Goal: Task Accomplishment & Management: Use online tool/utility

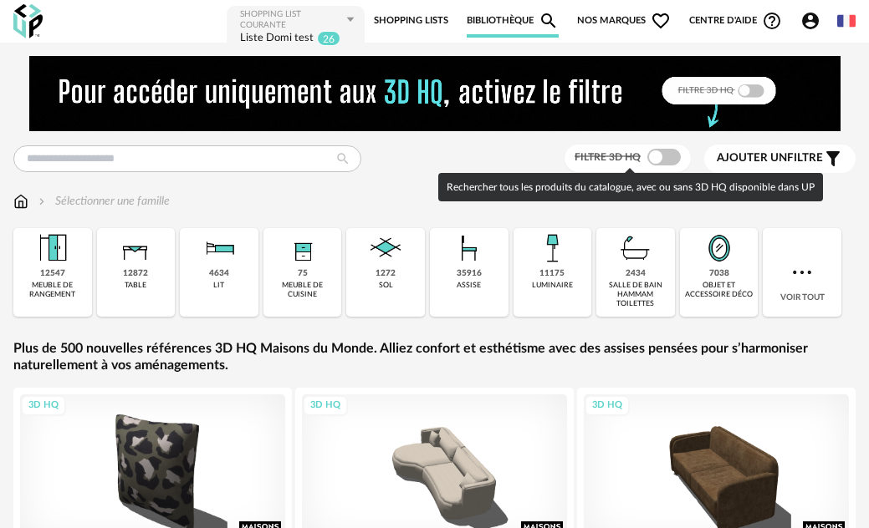
click at [674, 161] on span at bounding box center [663, 157] width 33 height 17
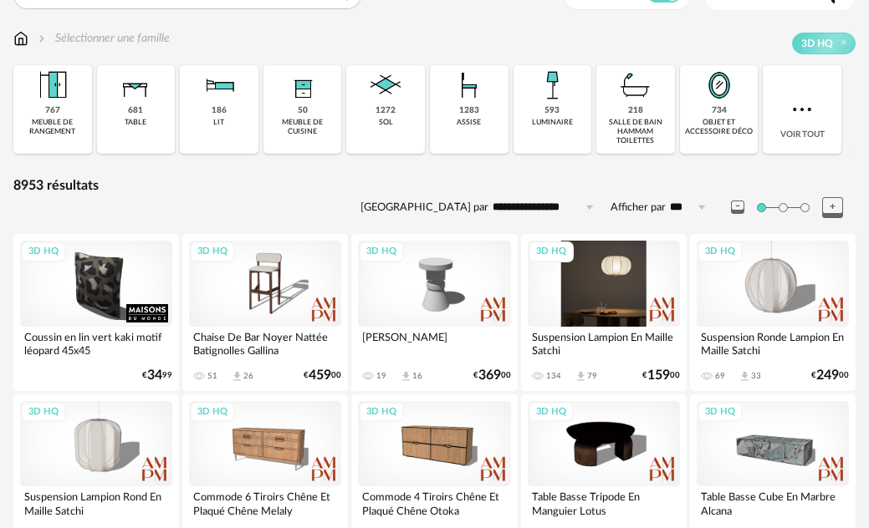
scroll to position [84, 0]
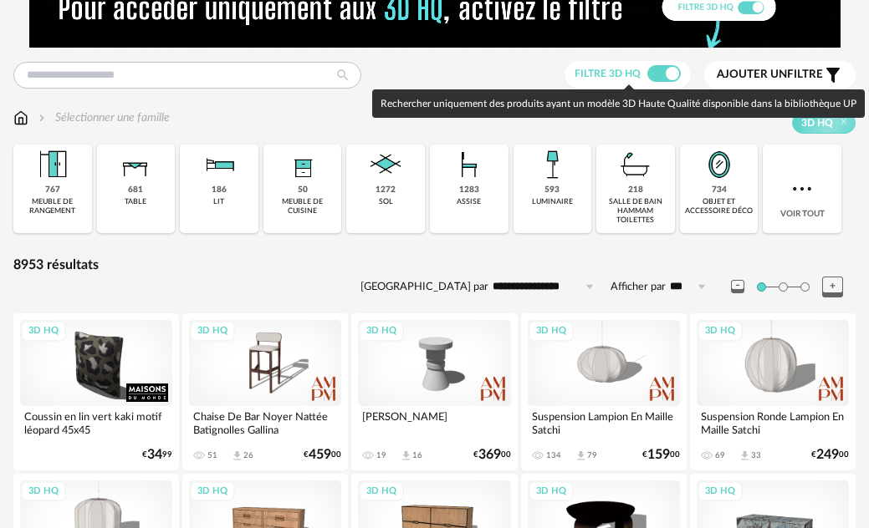
click at [654, 73] on span at bounding box center [663, 73] width 33 height 17
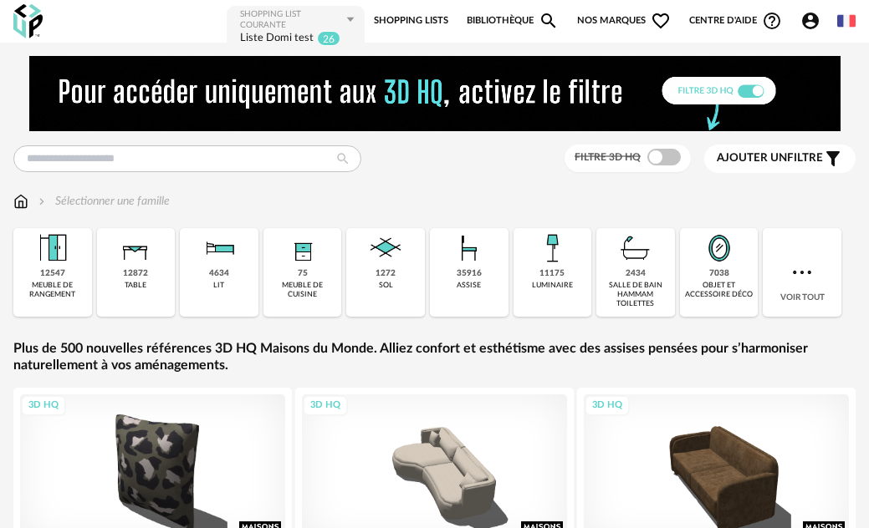
click at [602, 14] on span "Nos marques Heart Outline icon" at bounding box center [624, 20] width 94 height 33
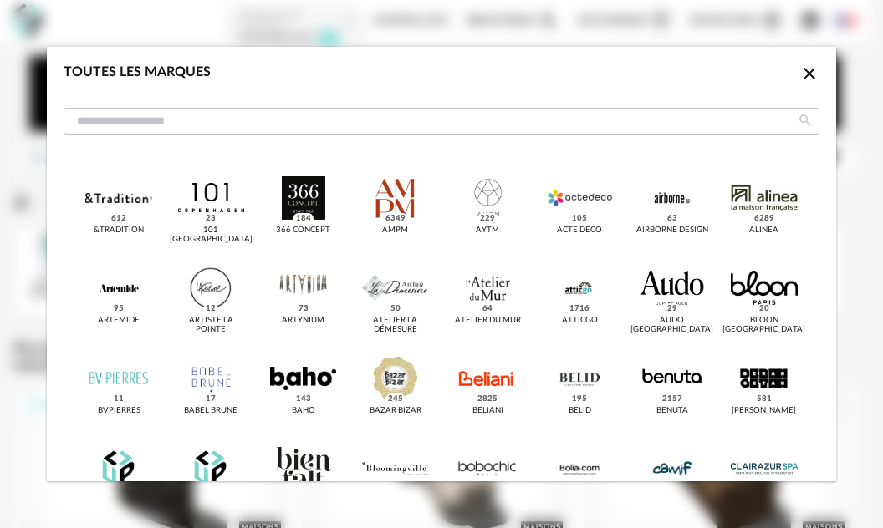
click at [799, 68] on icon "Close icon" at bounding box center [809, 74] width 20 height 20
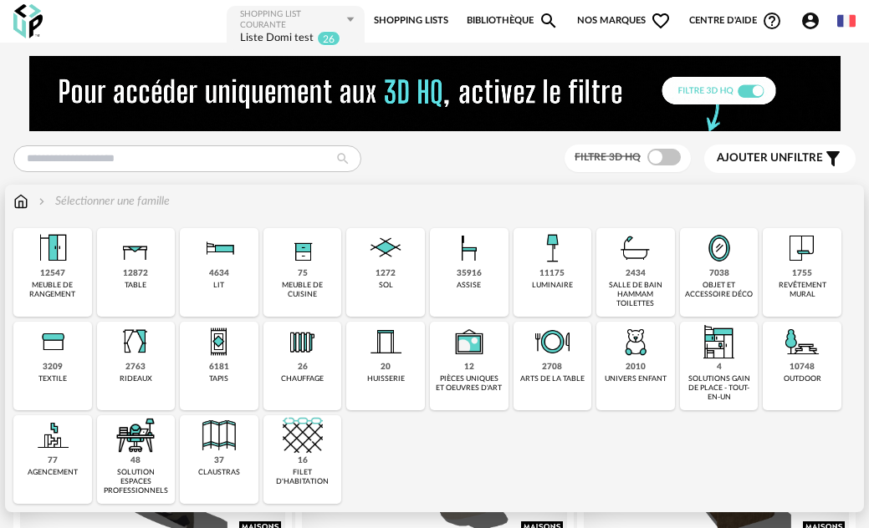
click at [460, 278] on div "35916" at bounding box center [469, 273] width 25 height 11
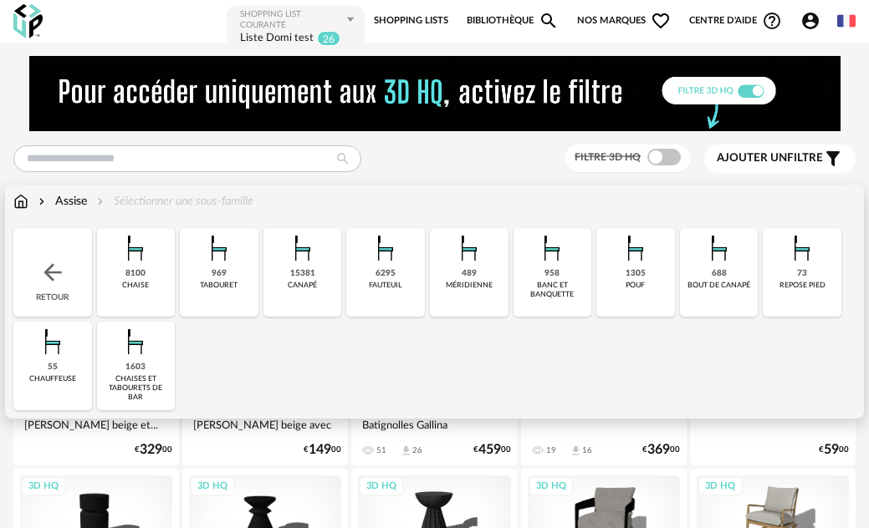
click at [220, 284] on div "tabouret" at bounding box center [219, 285] width 38 height 9
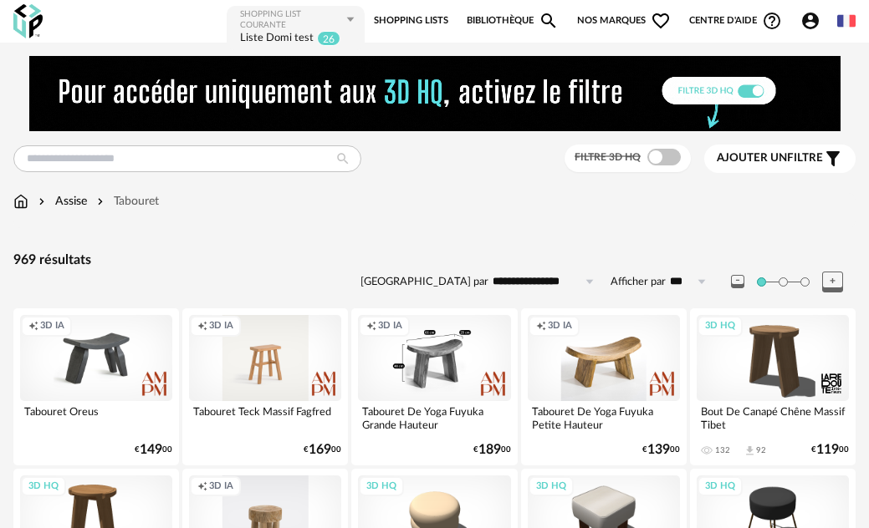
click at [445, 372] on div "Creation icon 3D IA" at bounding box center [434, 357] width 152 height 85
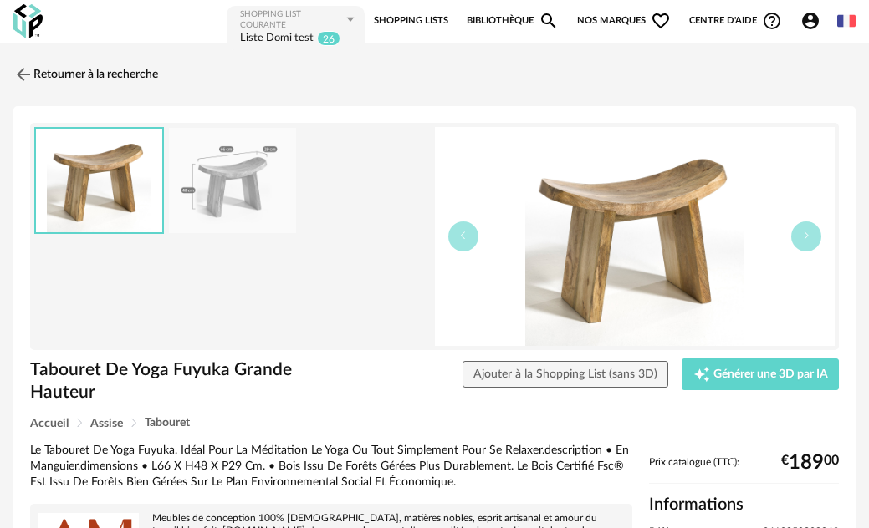
click at [241, 196] on img at bounding box center [233, 181] width 128 height 106
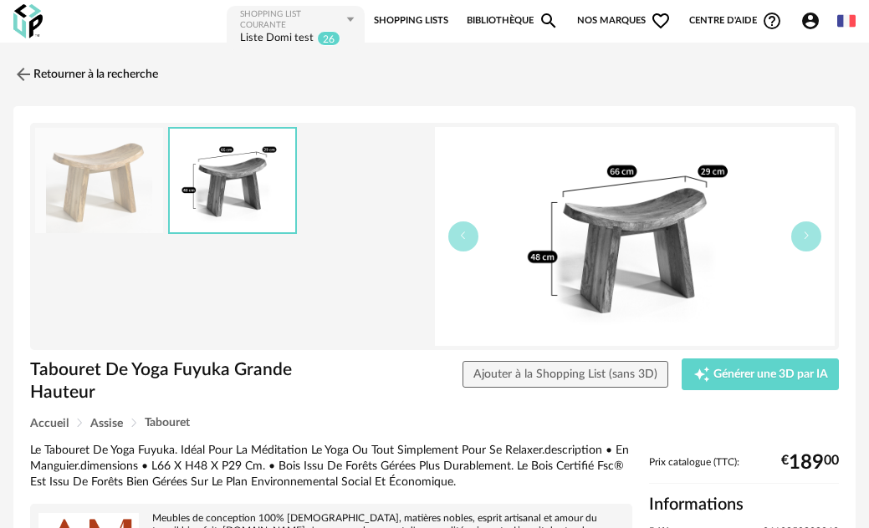
click at [99, 199] on img at bounding box center [99, 181] width 128 height 106
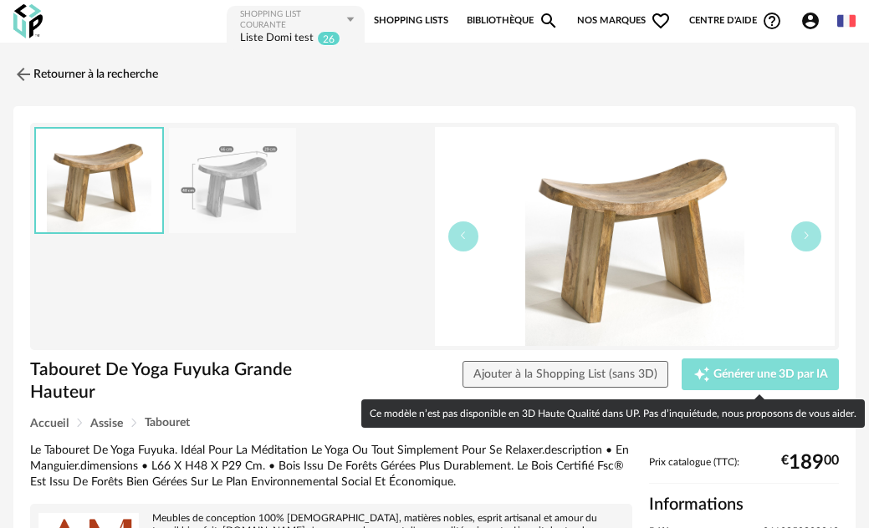
click at [795, 366] on div "Creation icon Générer une 3D par IA" at bounding box center [760, 374] width 135 height 17
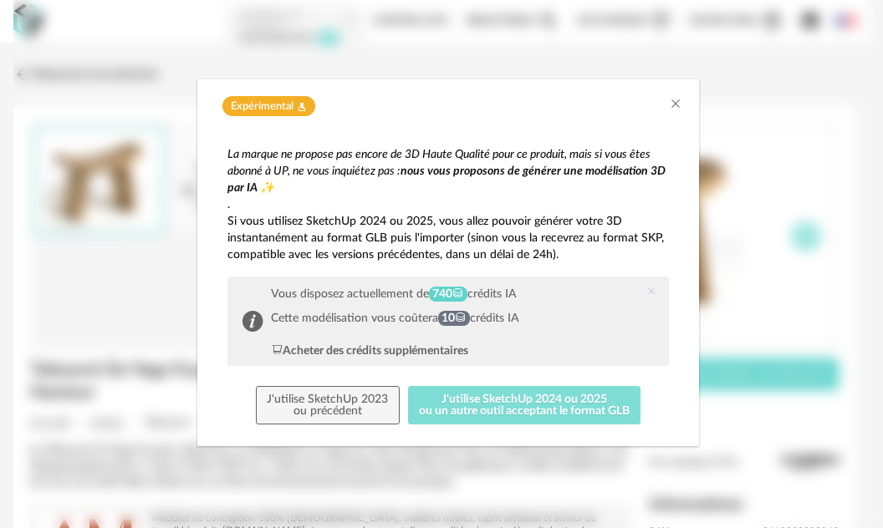
click at [487, 411] on button "J'utilise SketchUp 2024 ou 2025 ou un autre outil acceptant le format GLB" at bounding box center [524, 405] width 233 height 38
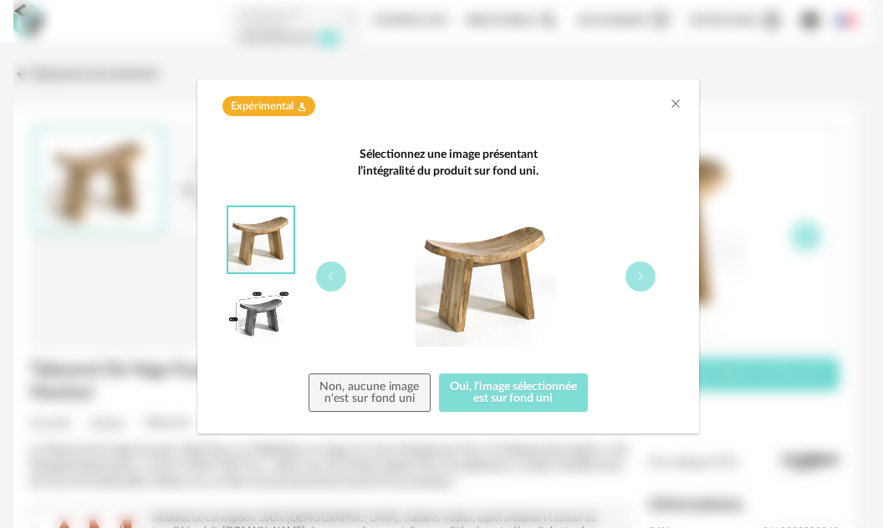
click at [518, 401] on button "Oui, l'image sélectionnée est sur fond uni" at bounding box center [514, 393] width 150 height 38
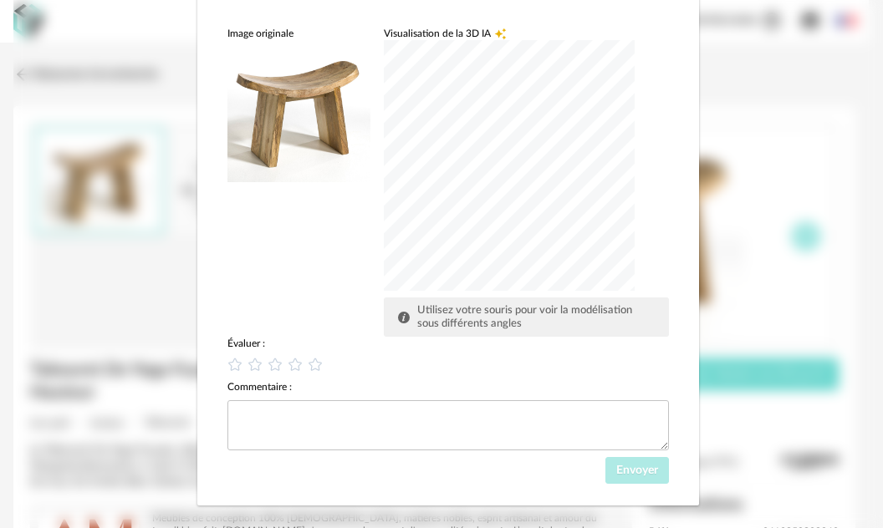
scroll to position [206, 0]
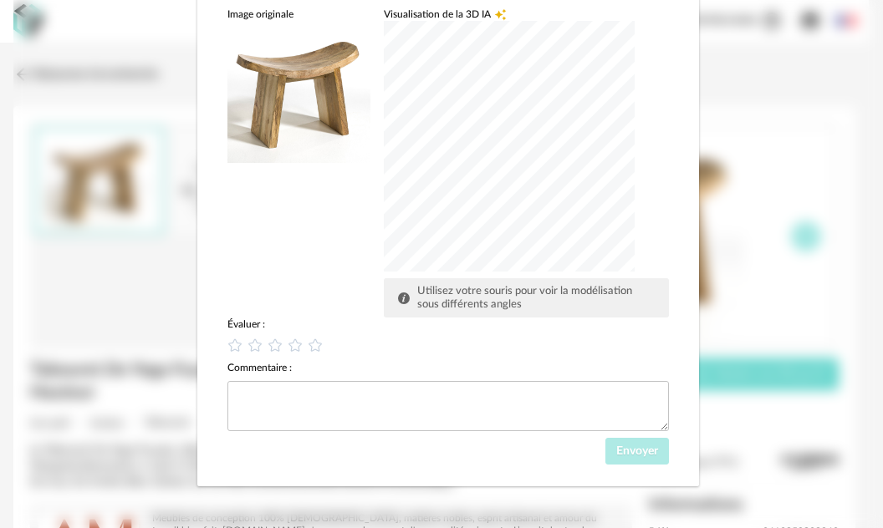
click at [477, 171] on div "dialog" at bounding box center [509, 146] width 251 height 251
click at [514, 152] on div "dialog" at bounding box center [509, 146] width 251 height 251
click at [291, 346] on icon "dialog" at bounding box center [296, 346] width 18 height 18
click at [623, 445] on button "Envoyer" at bounding box center [637, 451] width 64 height 27
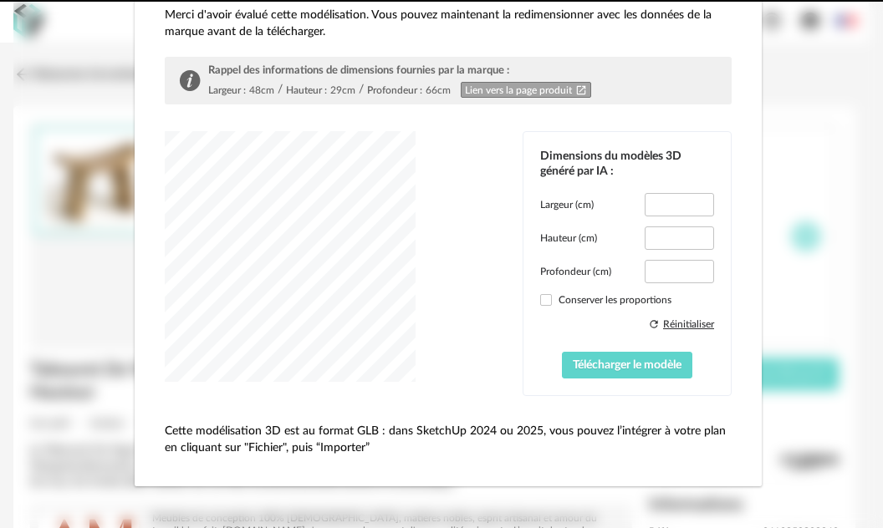
scroll to position [125, 0]
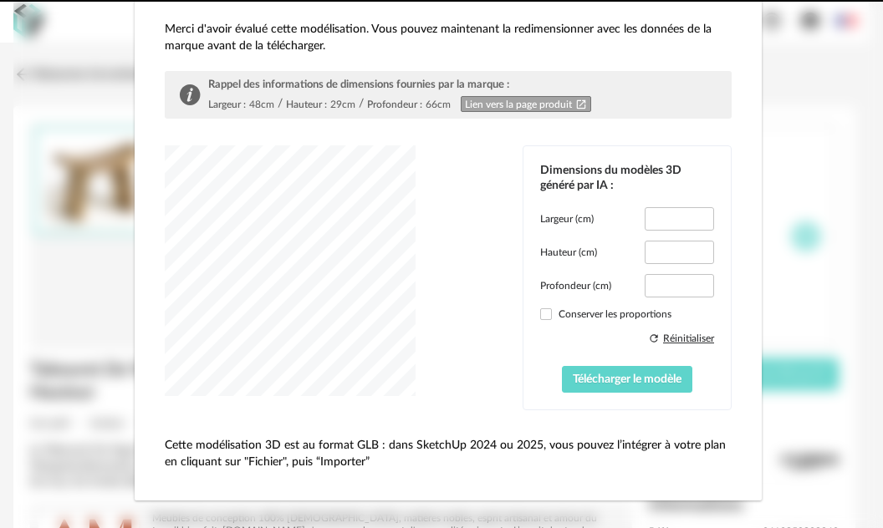
type input "****"
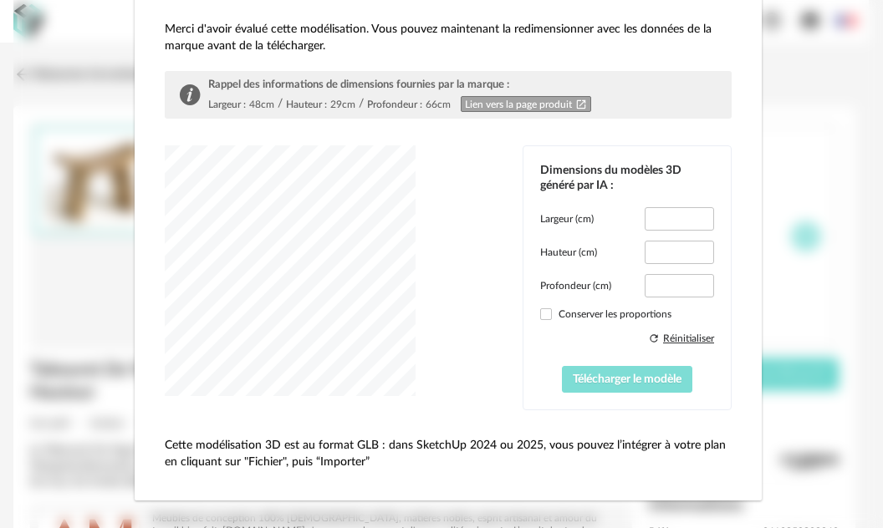
click at [659, 374] on span "Télécharger le modèle" at bounding box center [627, 380] width 109 height 12
